Goal: Task Accomplishment & Management: Manage account settings

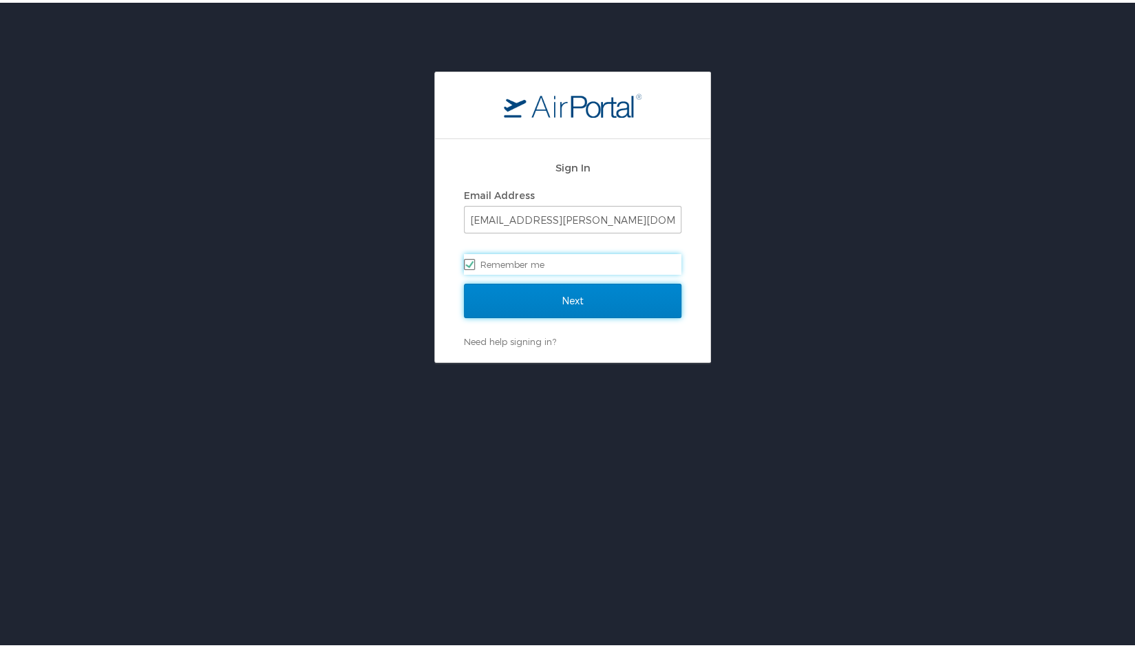
click at [563, 290] on input "Next" at bounding box center [573, 298] width 218 height 34
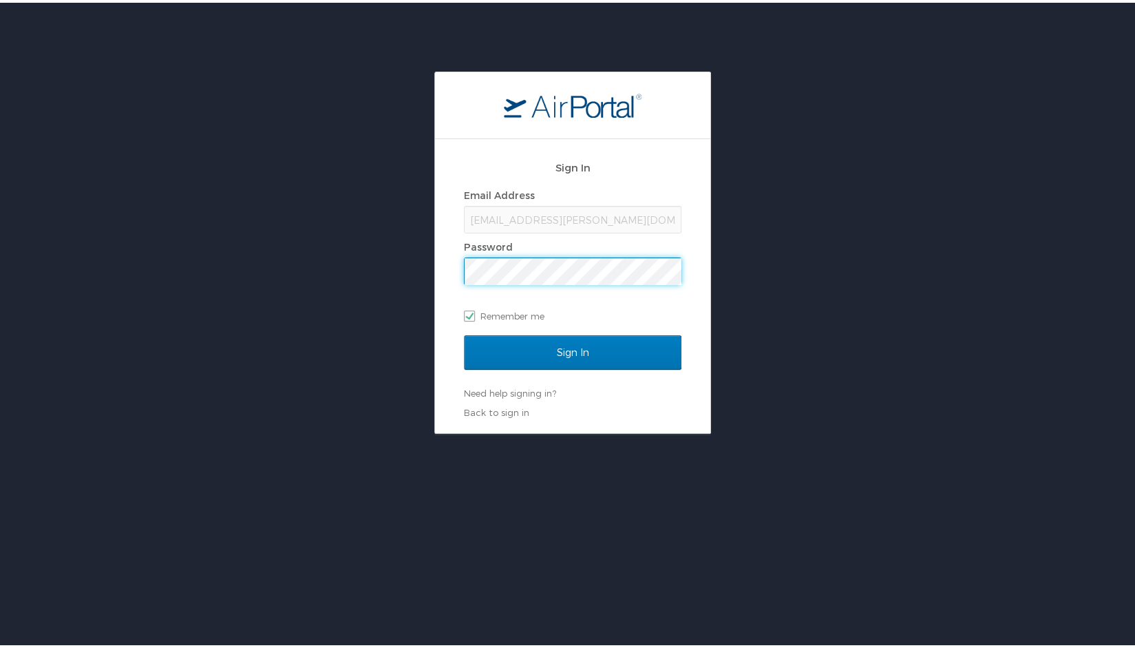
click at [464, 332] on input "Sign In" at bounding box center [573, 349] width 218 height 34
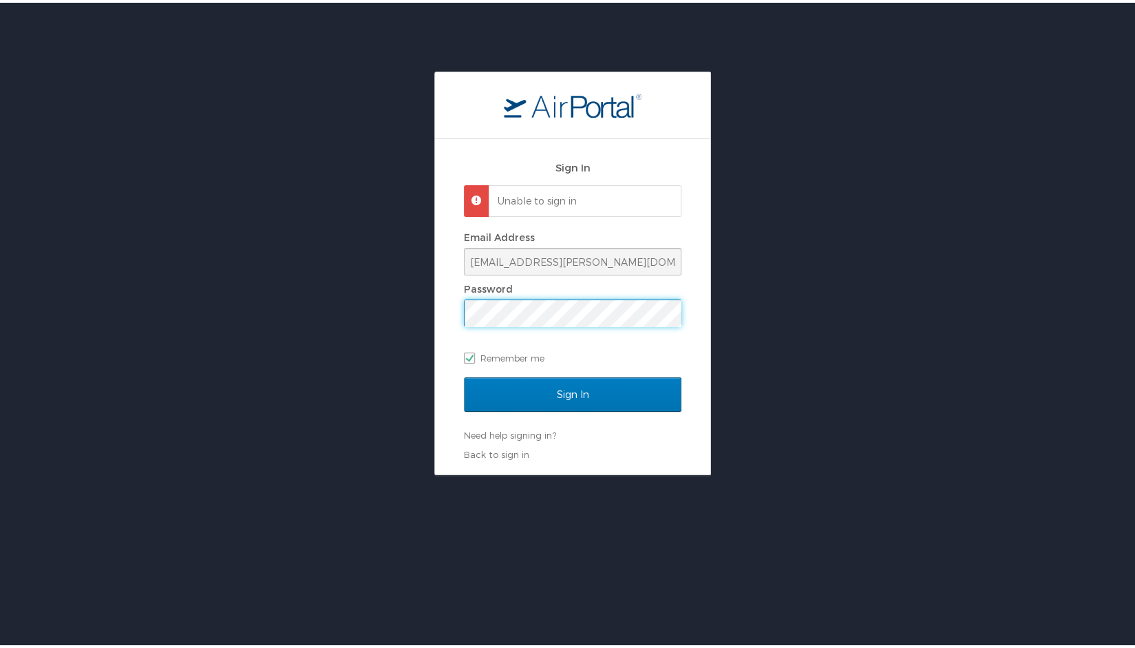
click at [334, 301] on div "Sign In Unable to sign in Email Address jmalloy@doner.com Password Remember me …" at bounding box center [572, 270] width 1145 height 403
click at [464, 374] on input "Sign In" at bounding box center [573, 391] width 218 height 34
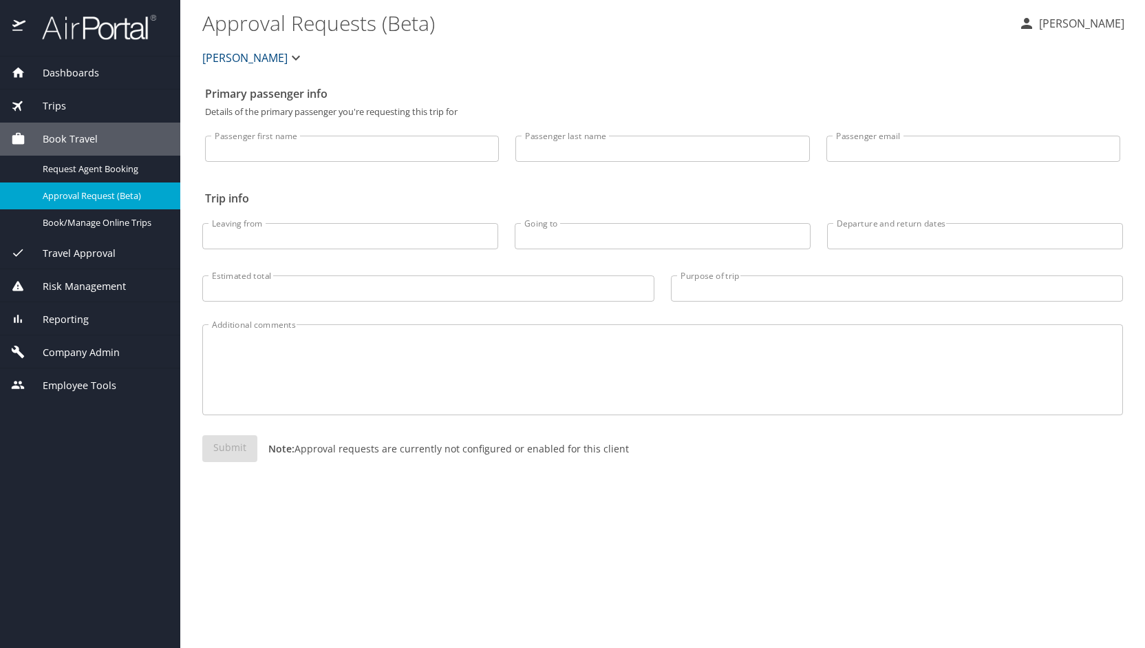
click at [94, 347] on span "Company Admin" at bounding box center [72, 352] width 94 height 15
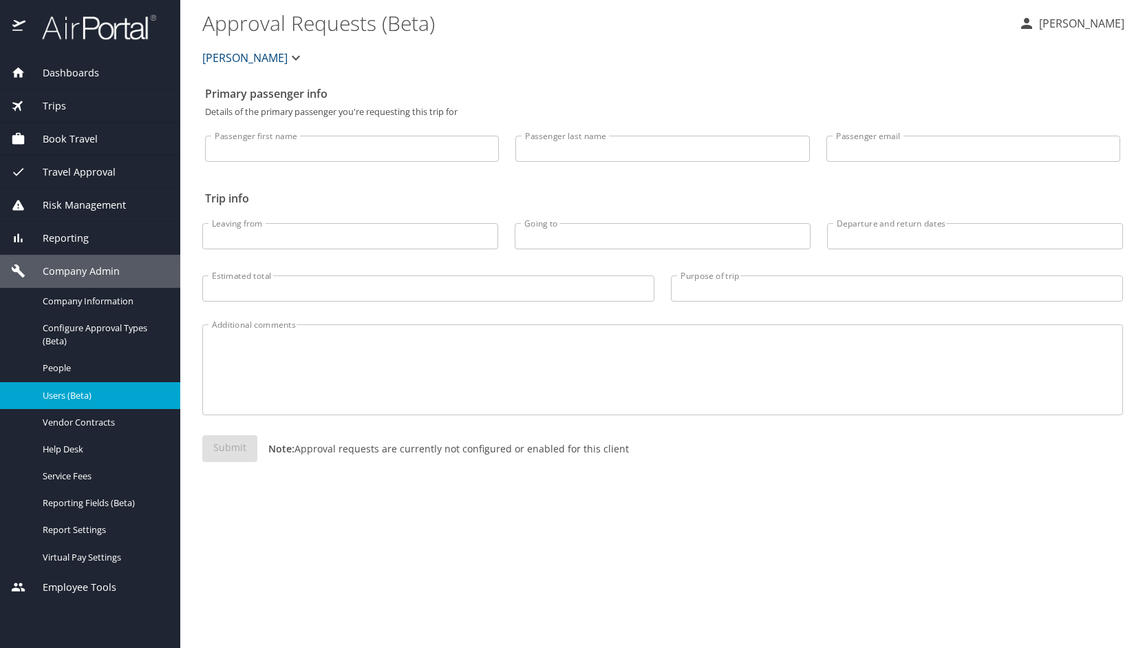
click at [86, 393] on span "Users (Beta)" at bounding box center [103, 395] width 121 height 13
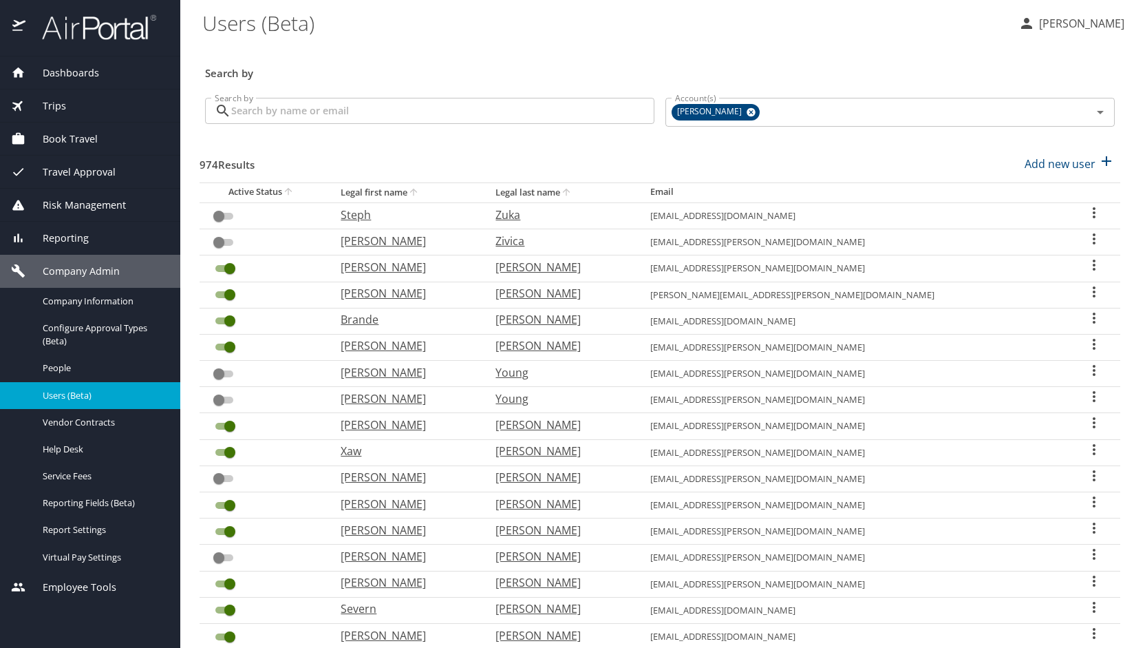
click at [341, 107] on input "Search by" at bounding box center [442, 111] width 423 height 26
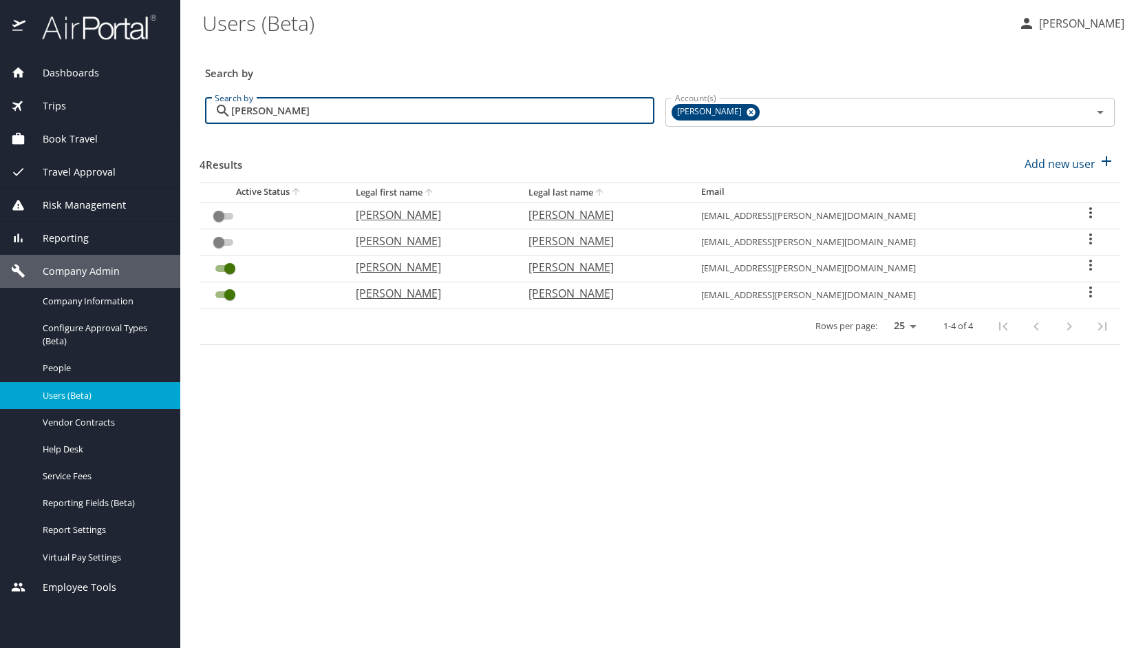
type input "smith"
click at [411, 236] on p "Paul" at bounding box center [428, 241] width 145 height 17
select select "US"
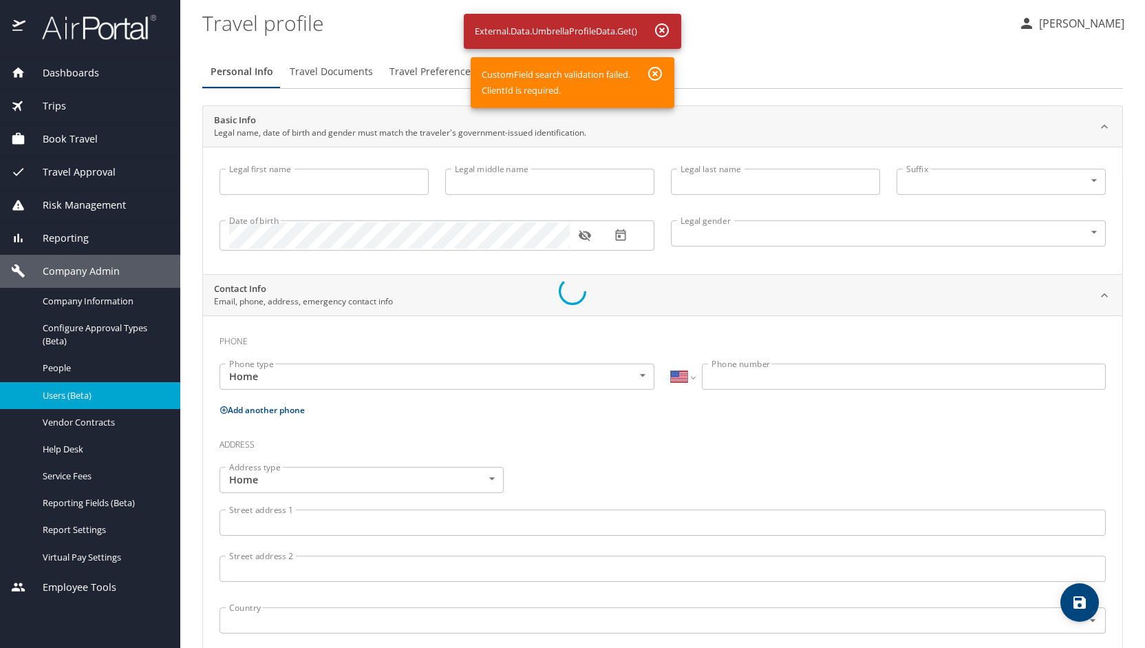
click at [435, 72] on div at bounding box center [572, 291] width 1145 height 712
click at [655, 78] on div at bounding box center [572, 291] width 1145 height 712
click at [69, 391] on div at bounding box center [572, 291] width 1145 height 712
click at [62, 370] on div at bounding box center [572, 291] width 1145 height 712
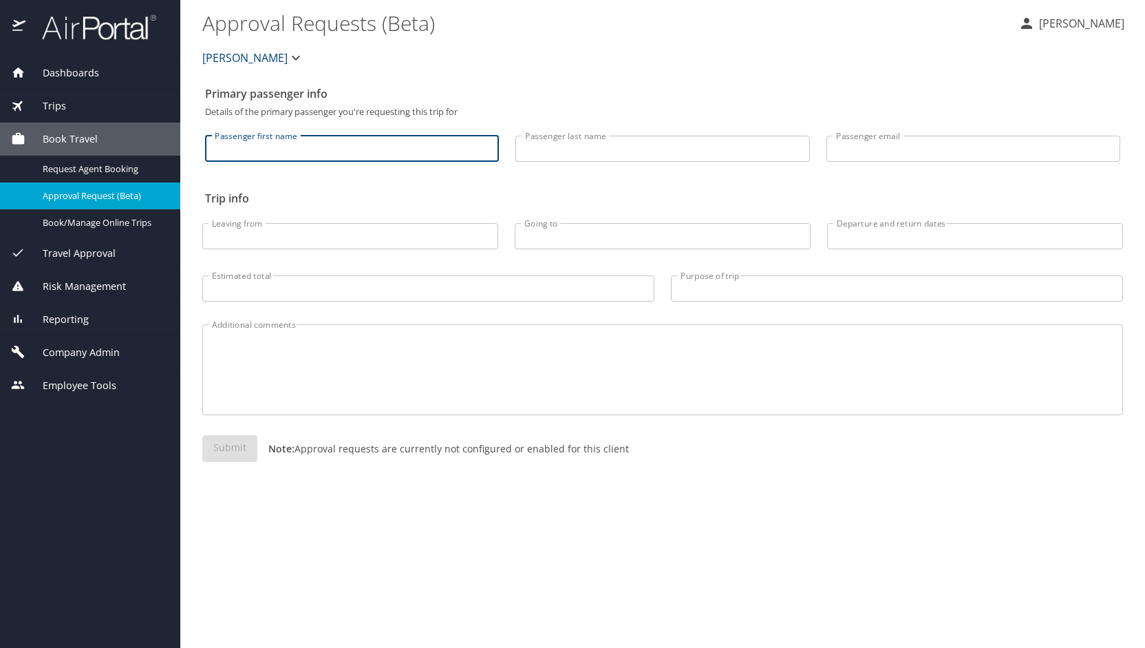
click at [324, 157] on input "Passenger first name" at bounding box center [352, 149] width 294 height 26
type input "smith"
click at [324, 157] on input "smith" at bounding box center [352, 149] width 294 height 26
click at [102, 347] on span "Company Admin" at bounding box center [72, 352] width 94 height 15
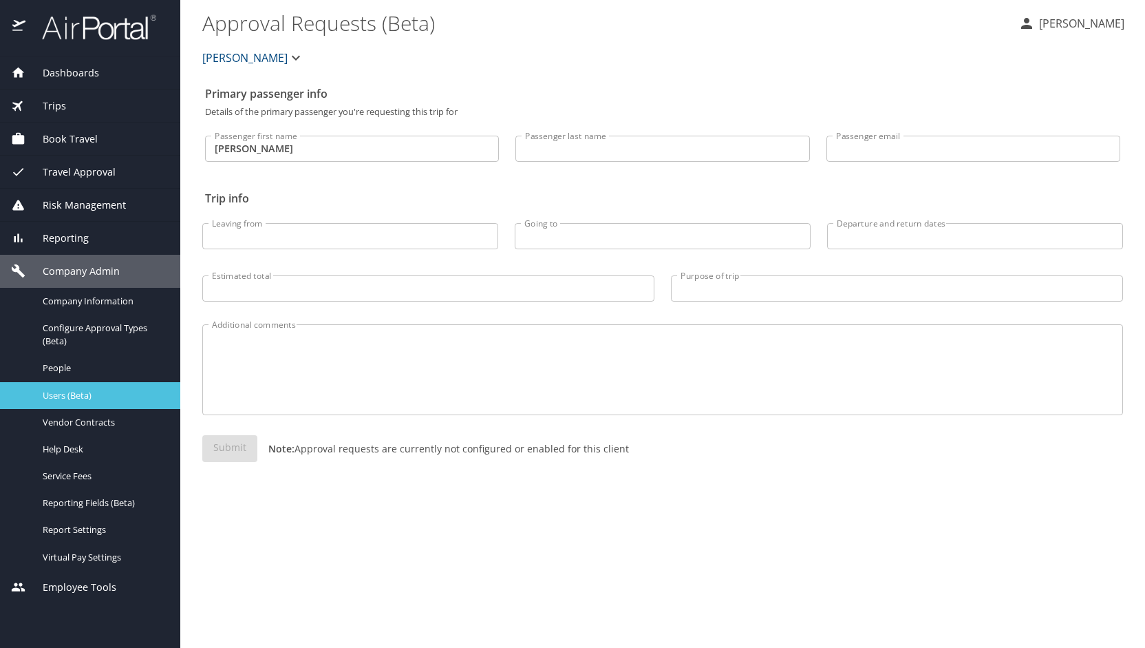
click at [96, 385] on link "Users (Beta)" at bounding box center [90, 395] width 180 height 27
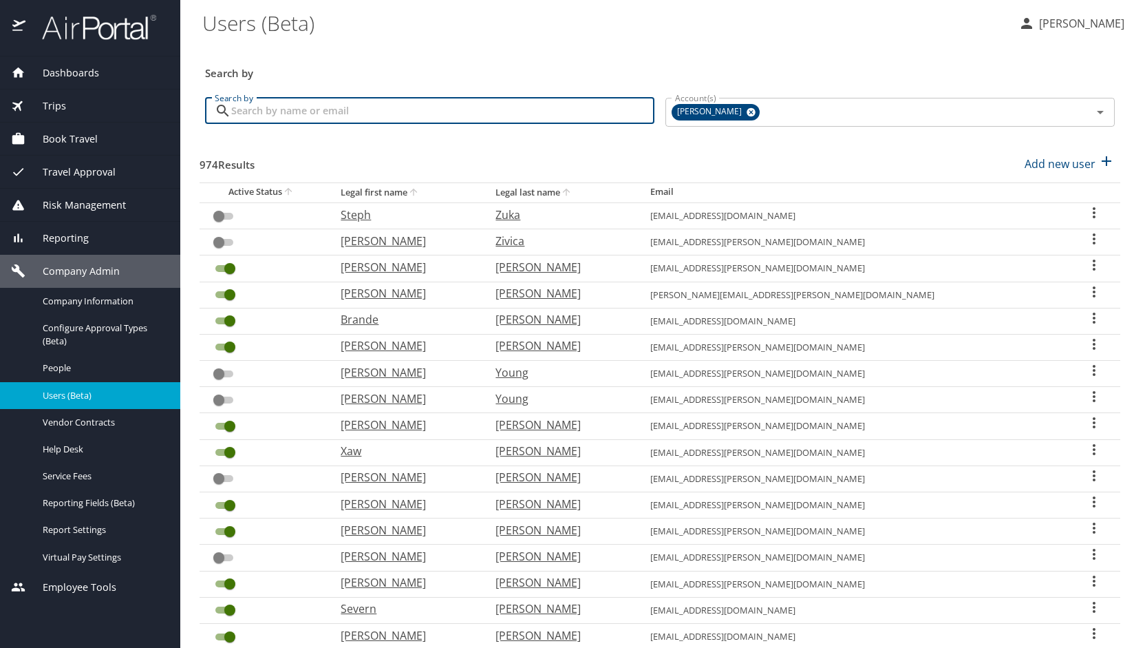
click at [401, 107] on input "Search by" at bounding box center [442, 111] width 423 height 26
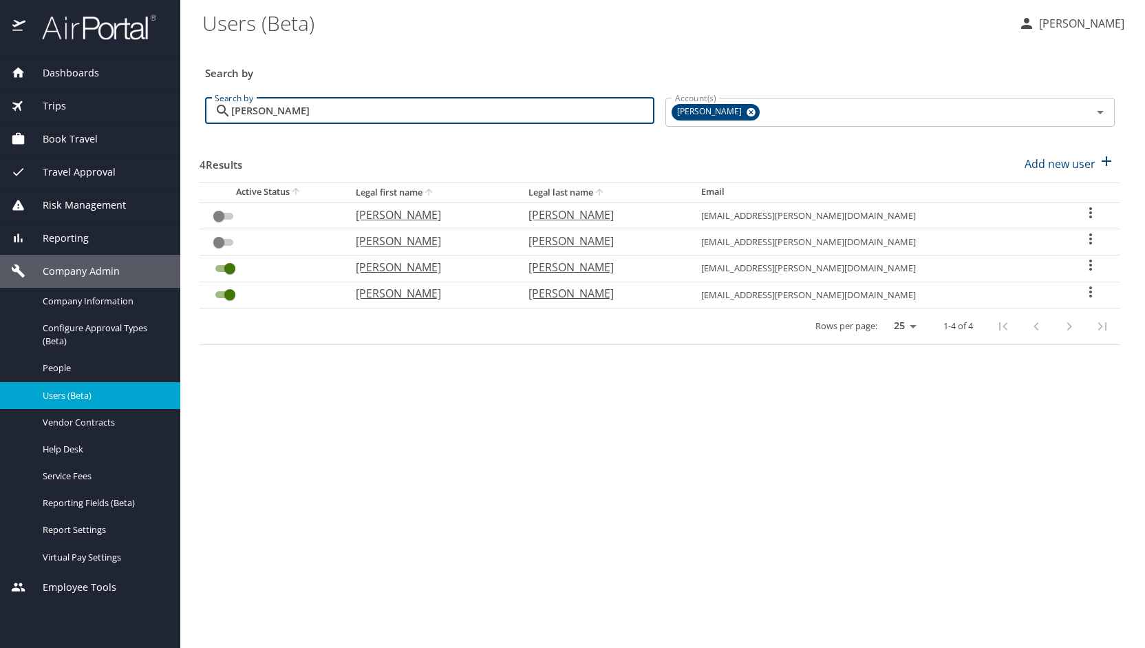
type input "[PERSON_NAME]"
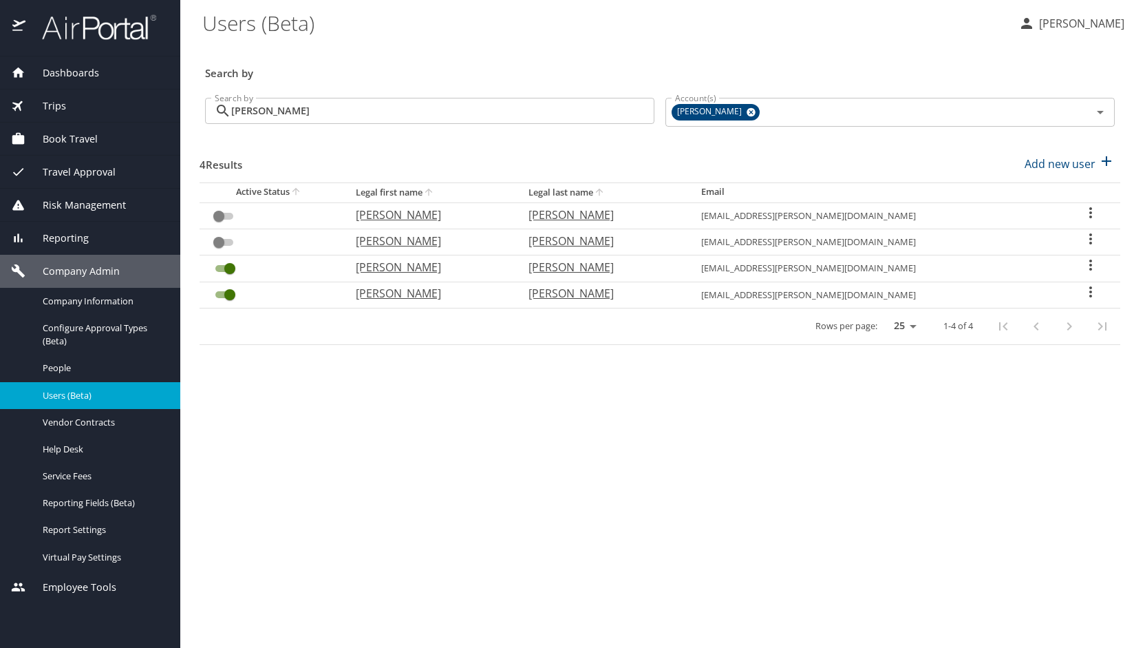
click at [424, 236] on p "[PERSON_NAME]" at bounding box center [428, 241] width 145 height 17
select select "US"
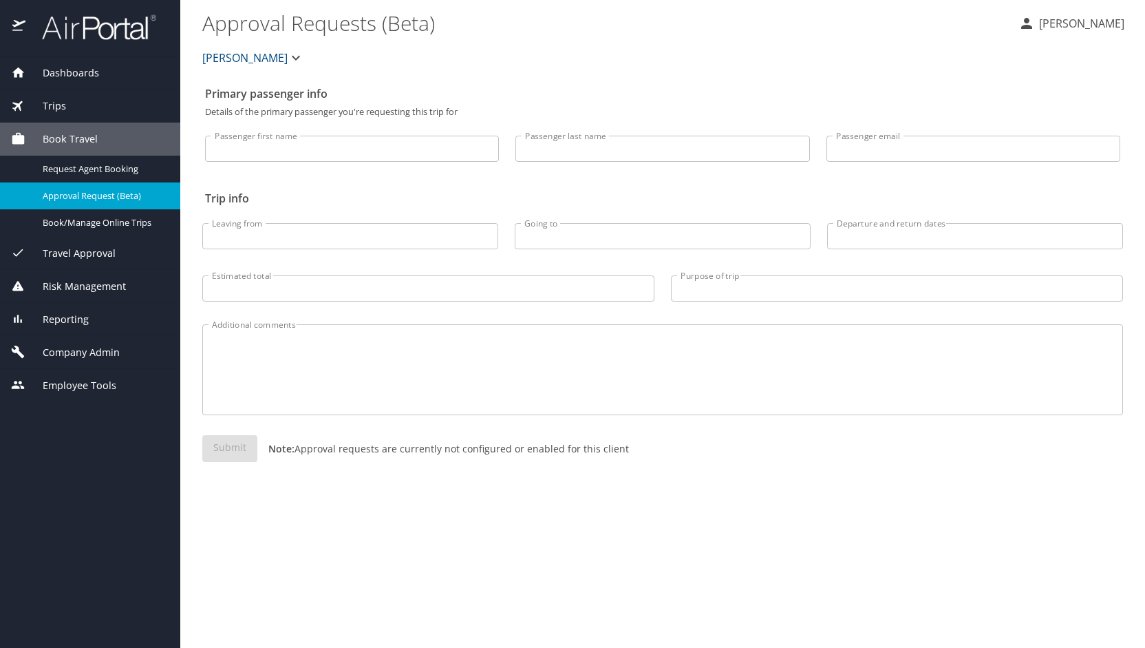
click at [107, 359] on span "Company Admin" at bounding box center [72, 352] width 94 height 15
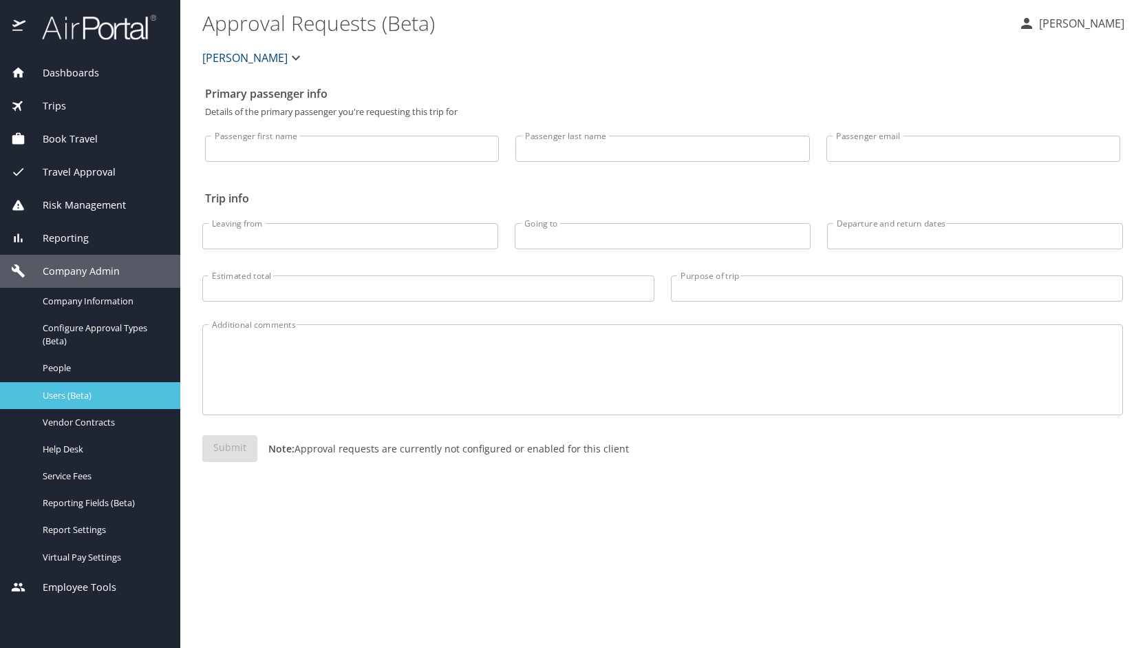
click at [65, 402] on div "Users (Beta)" at bounding box center [90, 396] width 158 height 16
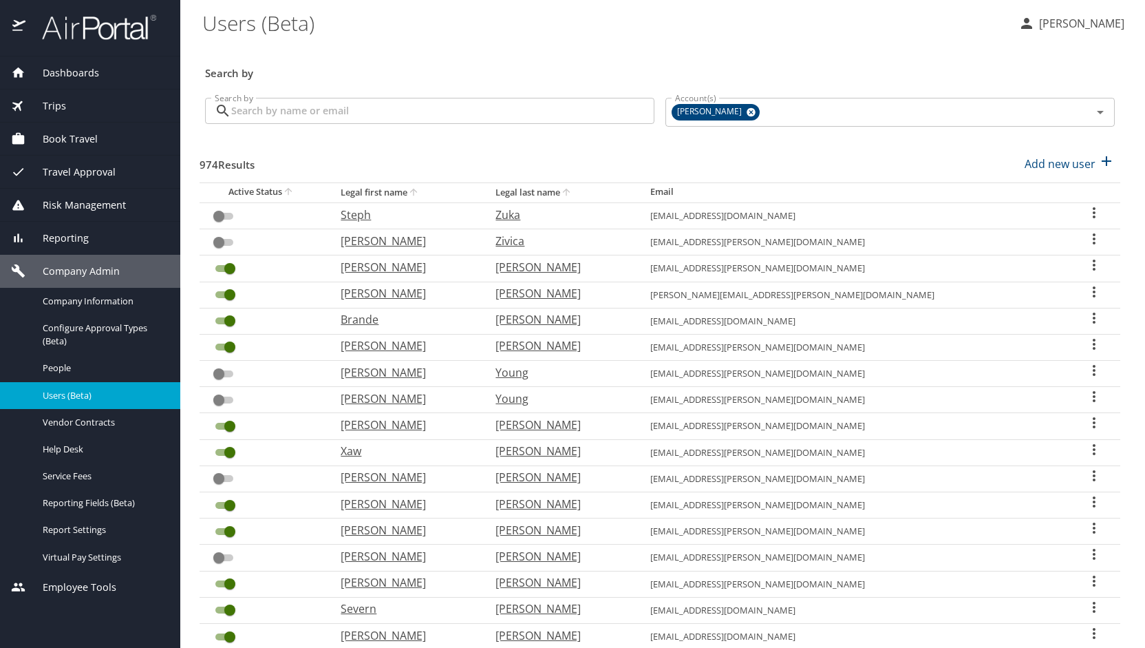
click at [287, 120] on input "Search by" at bounding box center [442, 111] width 423 height 26
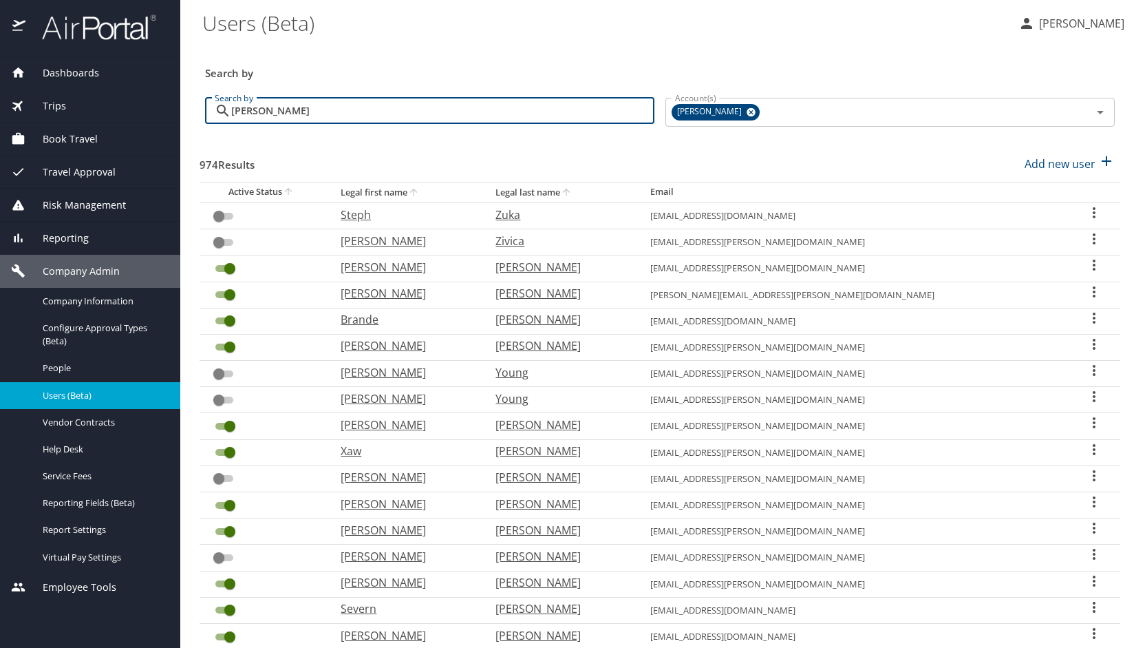
type input "[PERSON_NAME]"
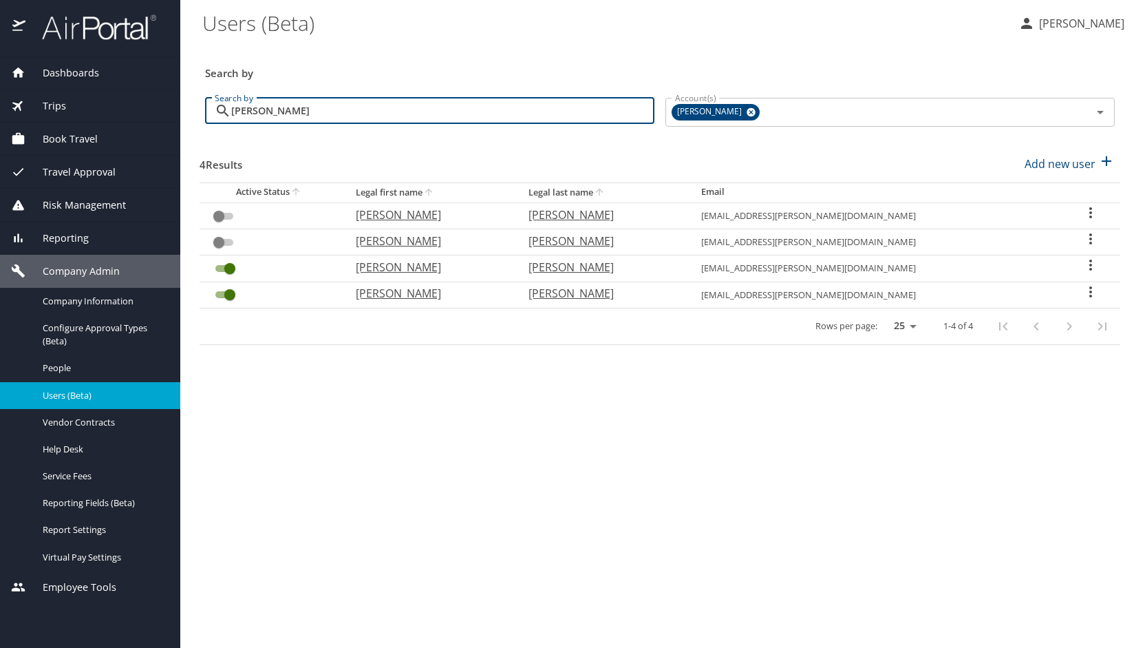
click at [422, 298] on p "[PERSON_NAME]" at bounding box center [428, 293] width 145 height 17
select select "US"
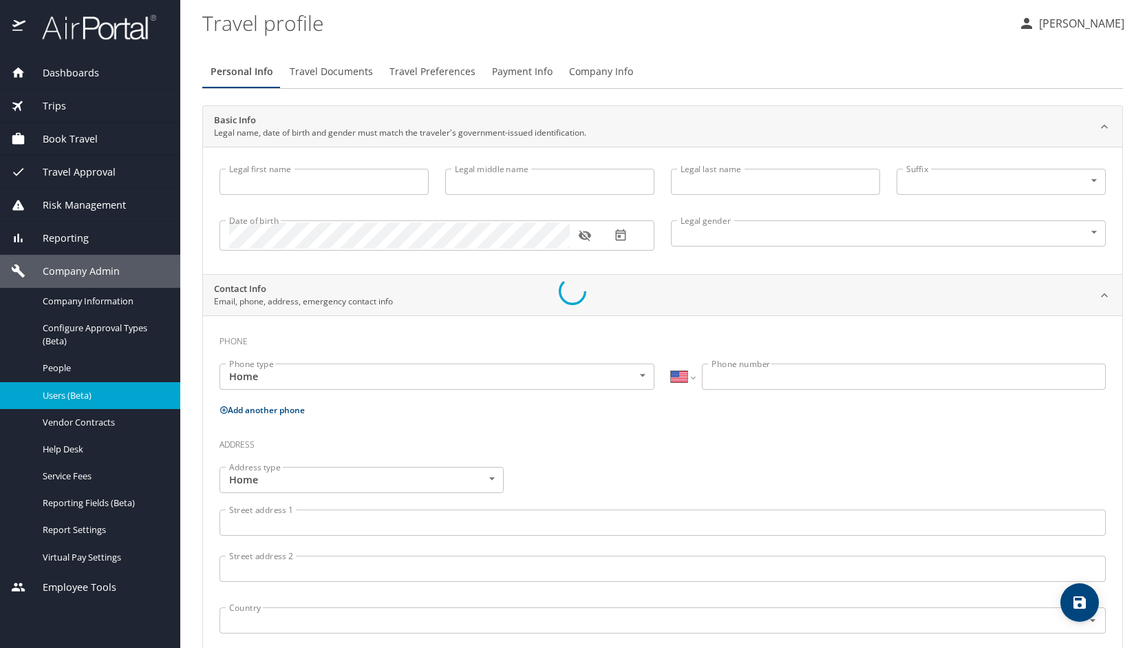
type input "[PERSON_NAME]"
type input "[DEMOGRAPHIC_DATA]"
type input "[PERSON_NAME]"
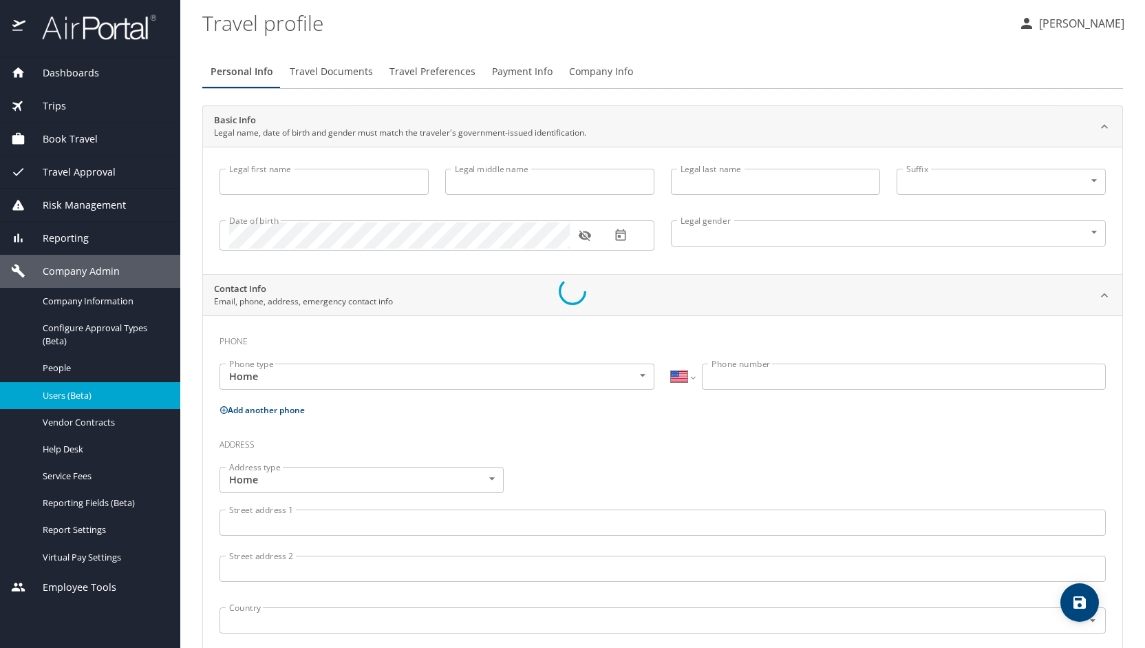
type input "[PERSON_NAME]"
select select "PE"
type input "(072) 627758"
select select "US"
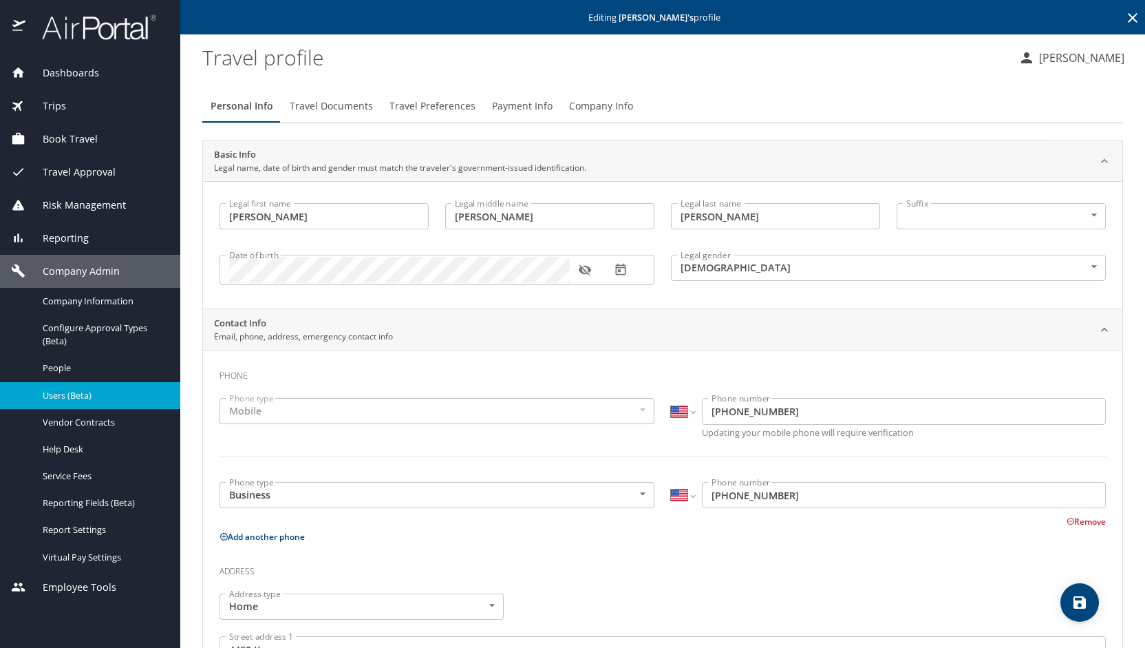
click at [452, 109] on span "Travel Preferences" at bounding box center [433, 106] width 86 height 17
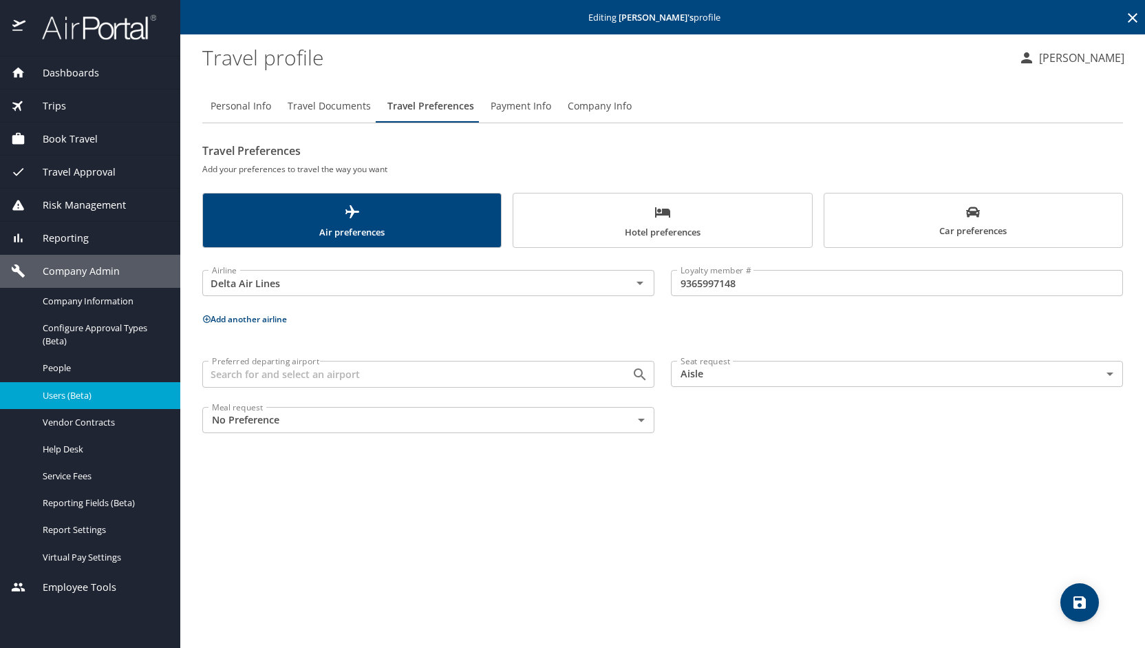
click at [567, 201] on button "Hotel preferences" at bounding box center [662, 220] width 299 height 55
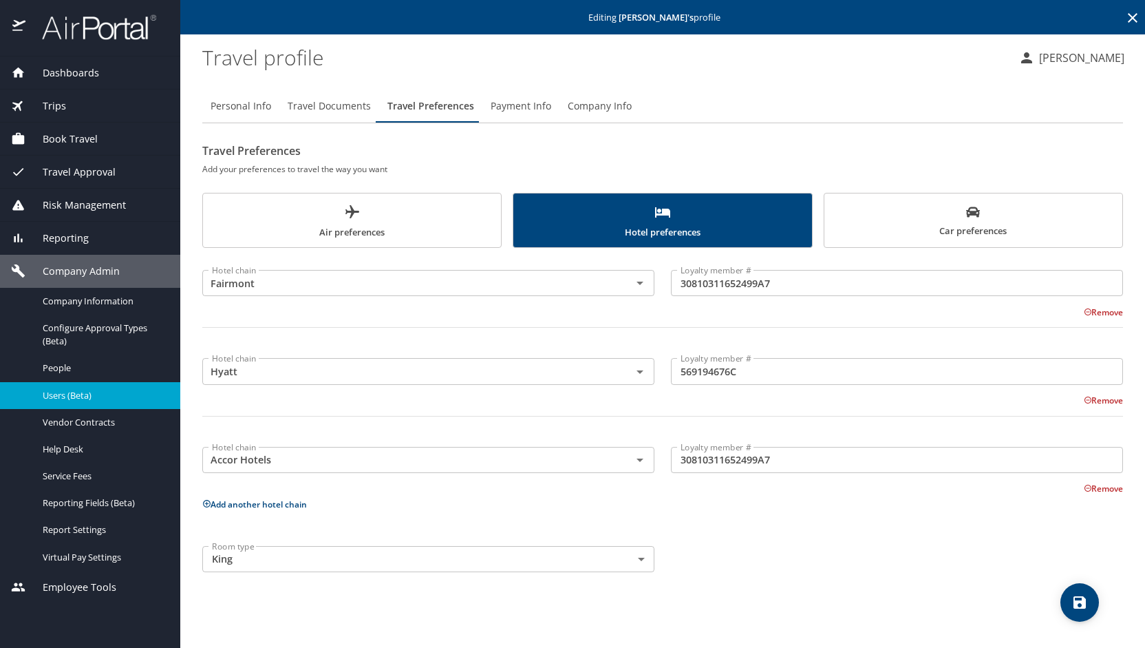
click at [724, 558] on div "Room type King King Room type" at bounding box center [662, 559] width 937 height 43
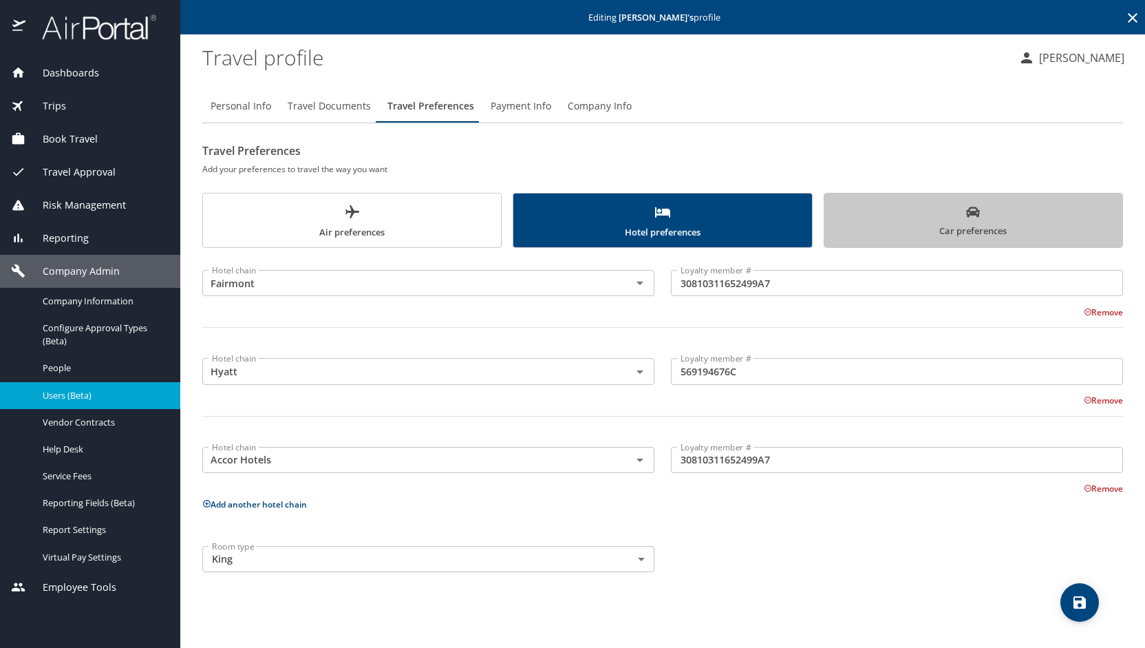
click at [920, 239] on button "Car preferences" at bounding box center [973, 220] width 299 height 55
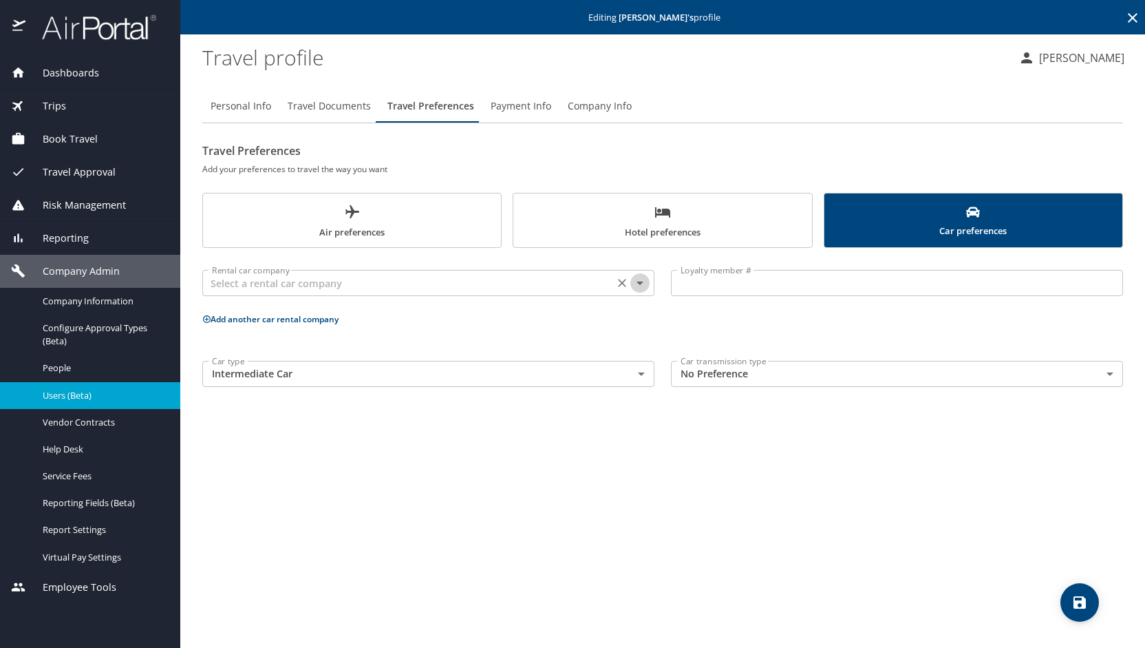
click at [643, 286] on icon "Open" at bounding box center [640, 283] width 17 height 17
type input "Advantage"
click at [730, 460] on div "Personal Info Travel Documents Travel Preferences Payment Info Company Info Tra…" at bounding box center [662, 362] width 921 height 569
click at [272, 226] on span "Air preferences" at bounding box center [352, 222] width 282 height 36
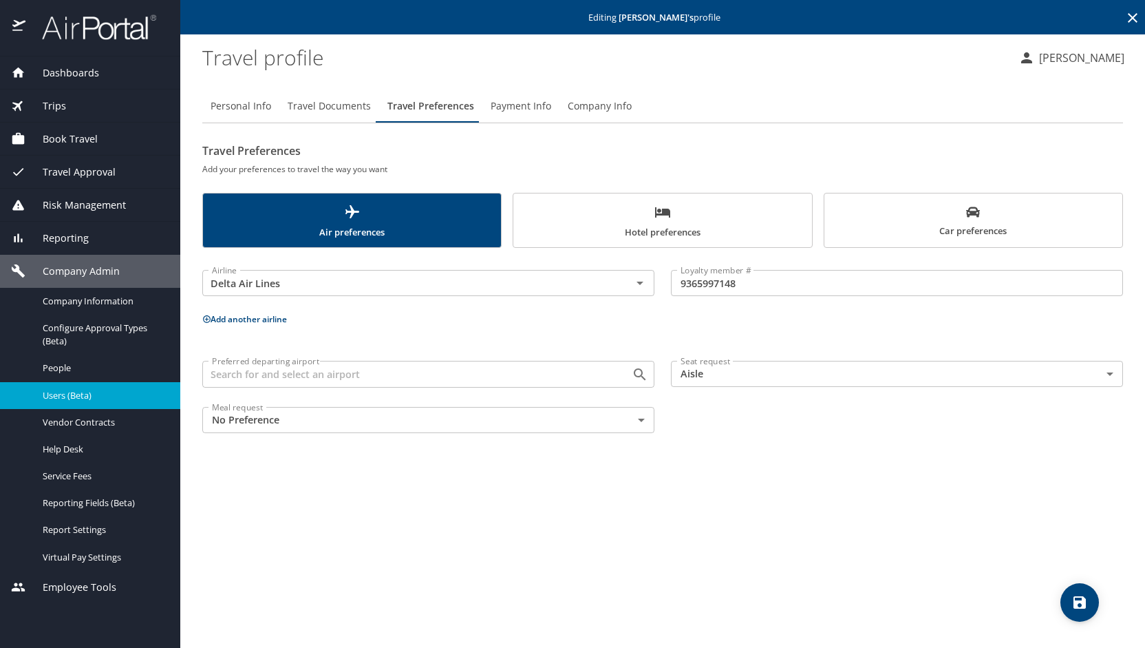
click at [644, 373] on icon "Open" at bounding box center [640, 374] width 17 height 17
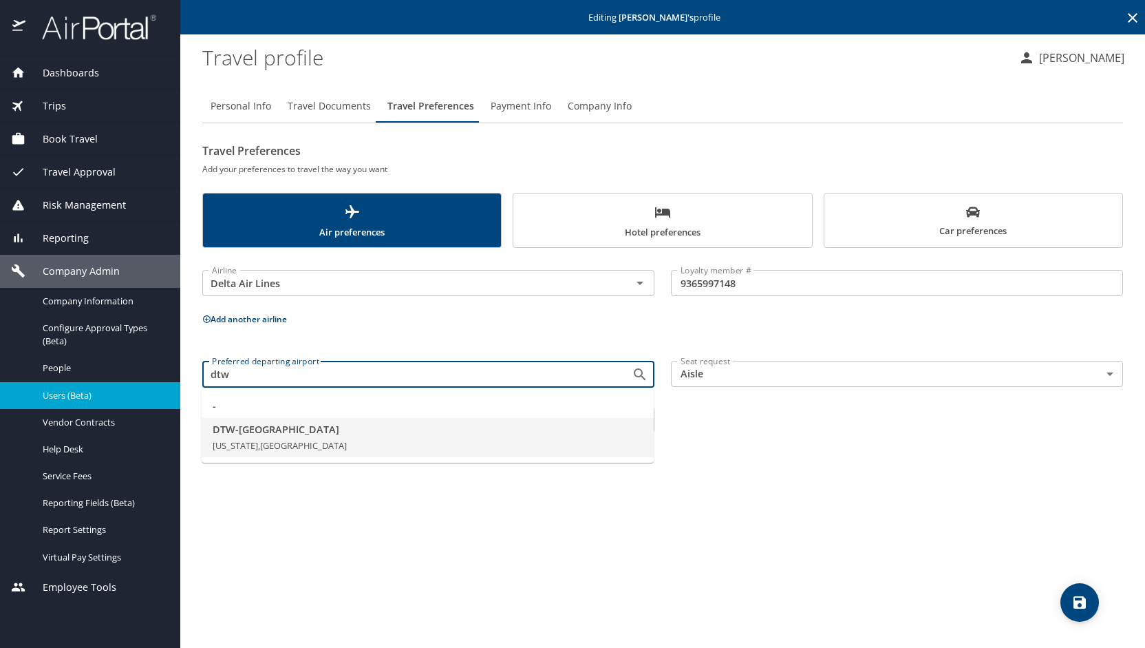
click at [267, 436] on li "DTW - [GEOGRAPHIC_DATA] [US_STATE], [GEOGRAPHIC_DATA]" at bounding box center [428, 438] width 452 height 40
type input "DTW - [GEOGRAPHIC_DATA]"
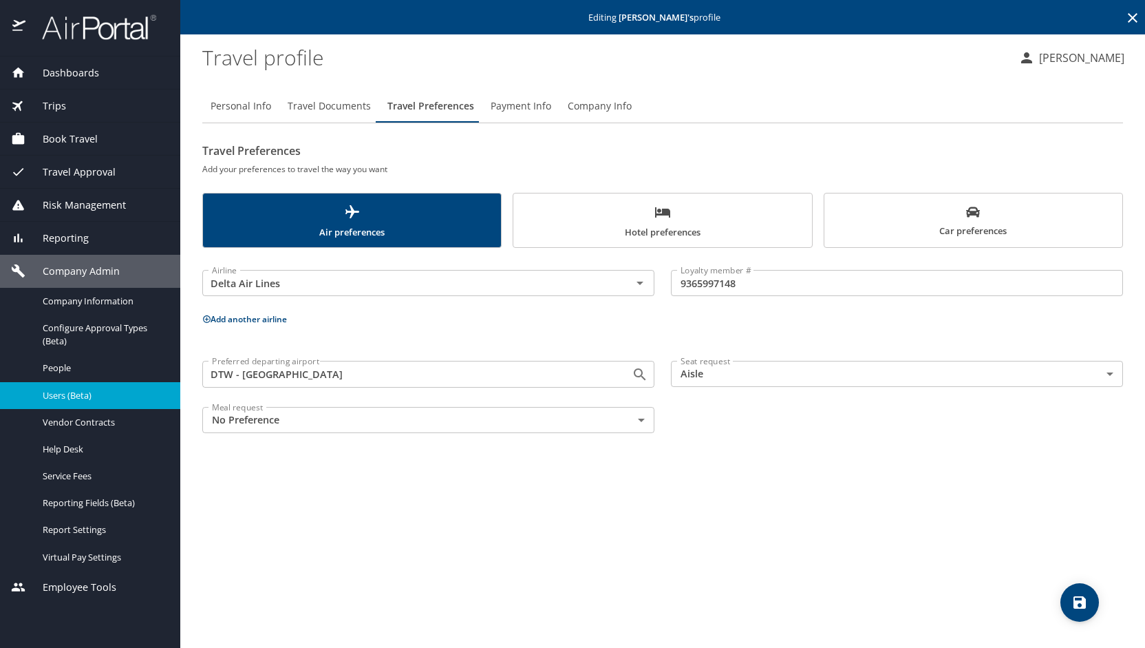
click at [1071, 602] on span "save" at bounding box center [1080, 602] width 39 height 17
